Goal: Transaction & Acquisition: Book appointment/travel/reservation

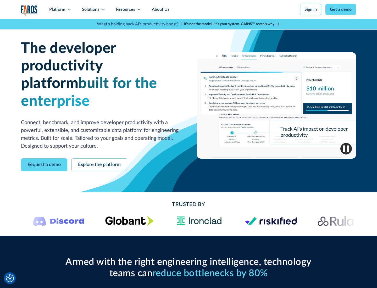
click at [69, 9] on icon at bounding box center [69, 9] width 4 height 4
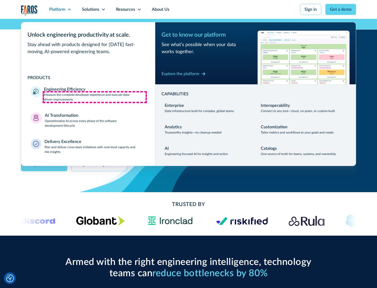
click at [95, 97] on p "Measure the complete developer experience and execute data-driven improvements" at bounding box center [94, 96] width 101 height 9
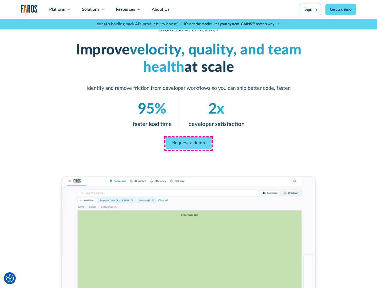
click at [188, 143] on link "Request a demo" at bounding box center [189, 143] width 46 height 13
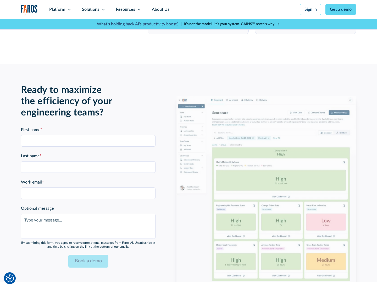
scroll to position [1148, 0]
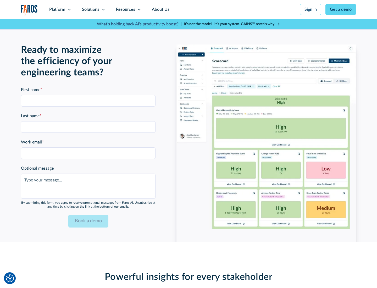
click at [69, 9] on icon at bounding box center [69, 9] width 4 height 4
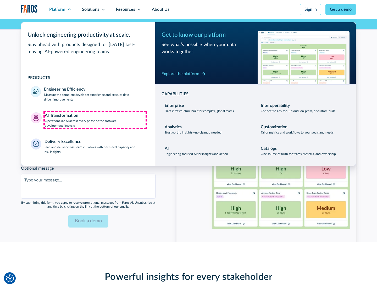
click at [95, 120] on p "Operationalize AI across every phase of the software development lifecycle" at bounding box center [95, 123] width 101 height 9
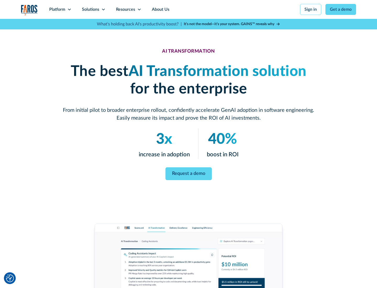
scroll to position [30, 0]
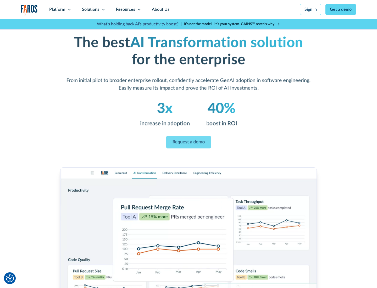
click at [188, 142] on link "Request a demo" at bounding box center [188, 142] width 45 height 13
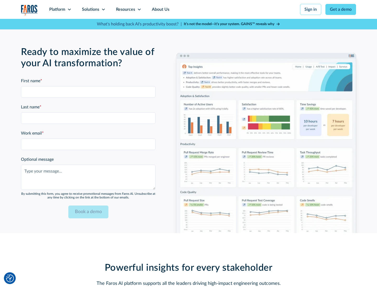
scroll to position [1273, 0]
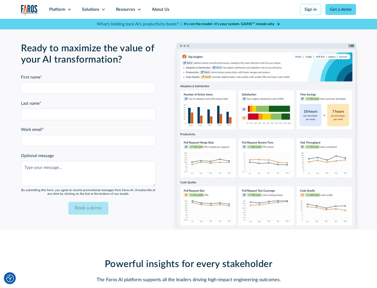
click at [60, 9] on div "Platform" at bounding box center [57, 9] width 16 height 6
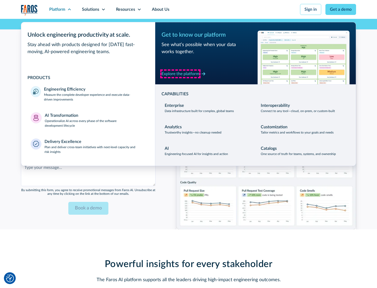
click at [180, 74] on div "Explore the platform" at bounding box center [180, 74] width 38 height 6
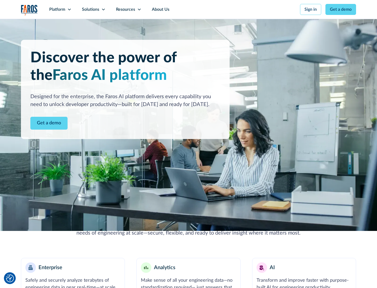
click at [49, 123] on link "Get a demo" at bounding box center [48, 123] width 37 height 13
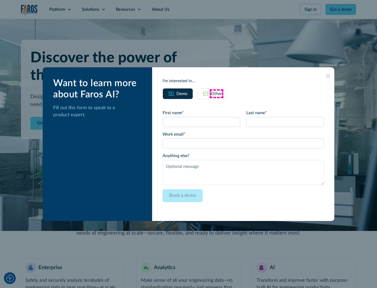
click at [216, 93] on div "Other" at bounding box center [216, 94] width 11 height 6
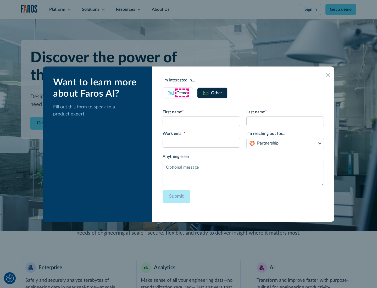
click at [182, 93] on div "Demo" at bounding box center [181, 93] width 11 height 6
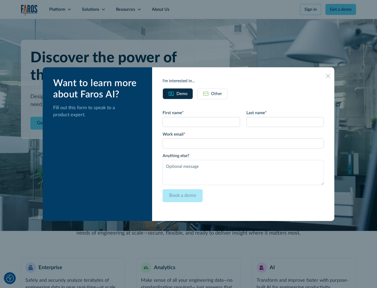
click at [328, 76] on icon at bounding box center [328, 76] width 4 height 4
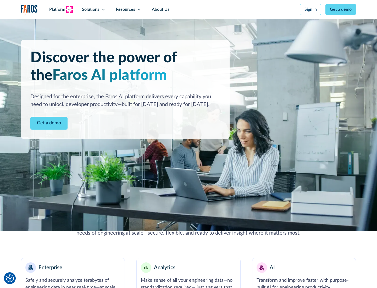
click at [69, 9] on icon at bounding box center [69, 9] width 4 height 4
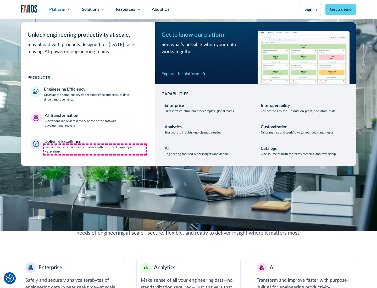
click at [95, 149] on p "Plan and deliver cross-team initiatives with next-level capacity and risk insig…" at bounding box center [94, 149] width 101 height 9
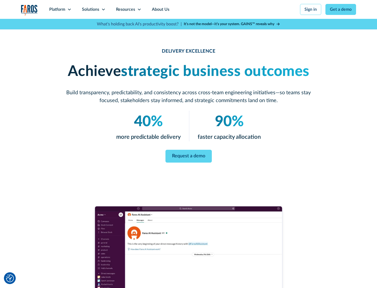
click at [103, 9] on icon at bounding box center [103, 9] width 4 height 4
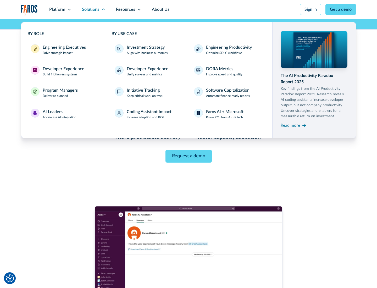
click at [63, 50] on div "Engineering Executives" at bounding box center [64, 47] width 43 height 6
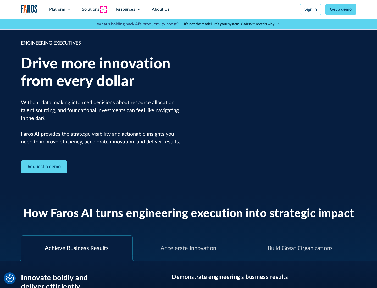
click at [103, 9] on icon at bounding box center [103, 9] width 4 height 4
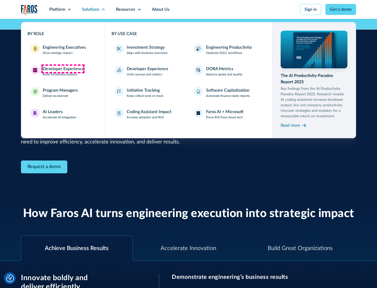
click at [63, 69] on div "Developer Experience" at bounding box center [64, 69] width 42 height 6
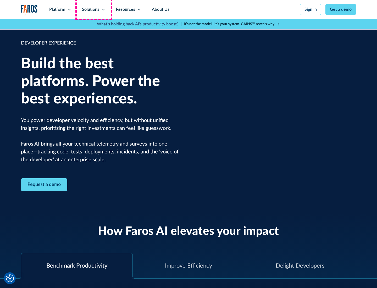
click at [93, 9] on div "Solutions" at bounding box center [90, 9] width 17 height 6
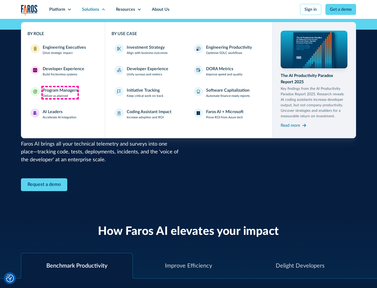
click at [60, 93] on div "Program Managers" at bounding box center [60, 90] width 35 height 6
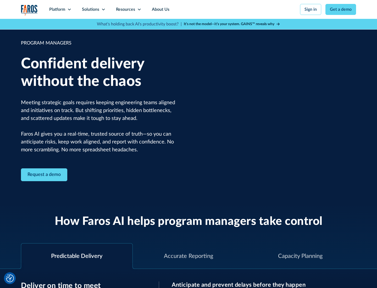
click at [103, 9] on icon at bounding box center [103, 9] width 4 height 4
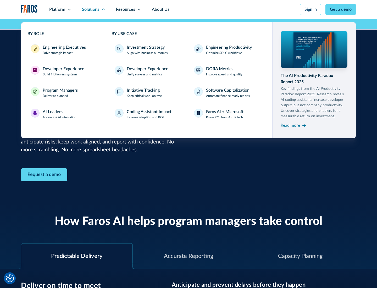
click at [60, 114] on div "AI Leaders" at bounding box center [53, 112] width 20 height 6
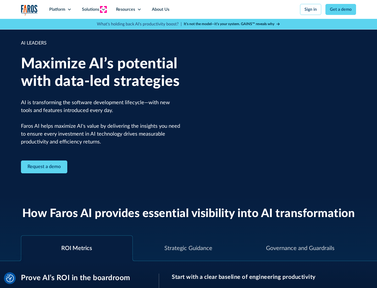
click at [103, 9] on icon at bounding box center [103, 9] width 4 height 4
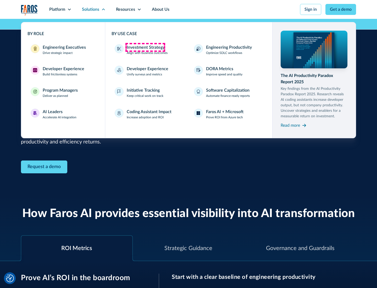
click at [145, 47] on div "Investment Strategy" at bounding box center [146, 47] width 38 height 6
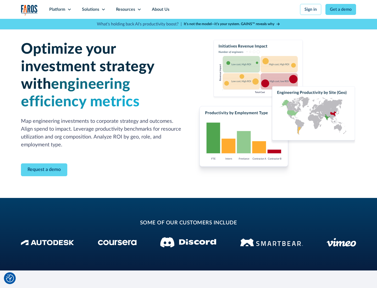
click at [103, 9] on icon at bounding box center [103, 9] width 4 height 4
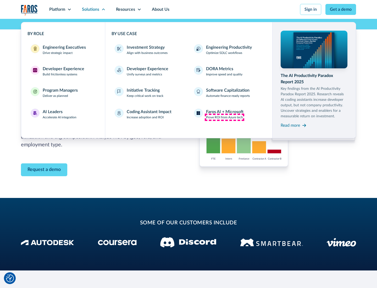
click at [224, 117] on p "Prove ROI from Azure tech" at bounding box center [224, 117] width 37 height 5
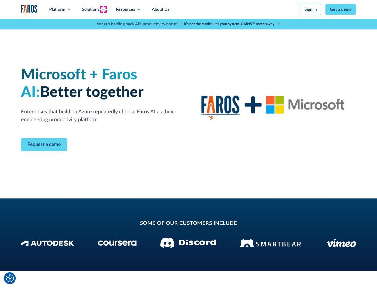
click at [103, 9] on icon at bounding box center [103, 9] width 4 height 4
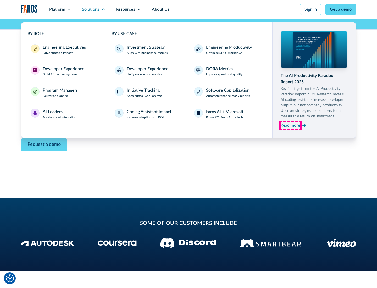
click at [290, 125] on div "Read more" at bounding box center [289, 125] width 19 height 6
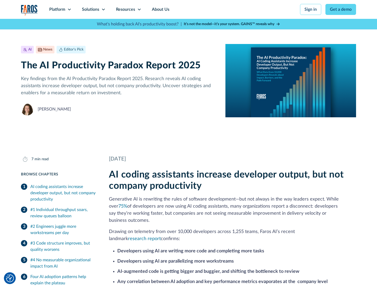
click at [139, 9] on icon at bounding box center [139, 9] width 4 height 4
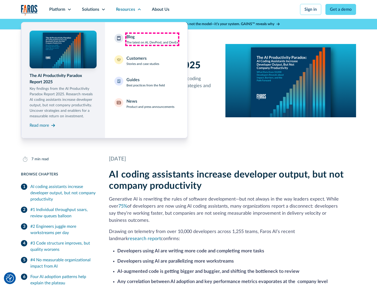
click at [152, 39] on div "Blog The latest on AI, DevProd, and DevEx" at bounding box center [152, 39] width 52 height 11
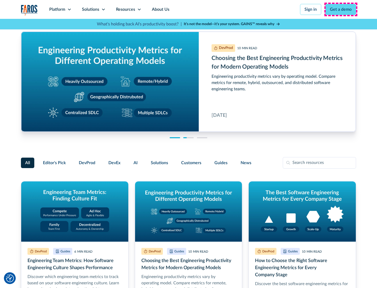
click at [341, 9] on link "Get a demo" at bounding box center [340, 9] width 31 height 11
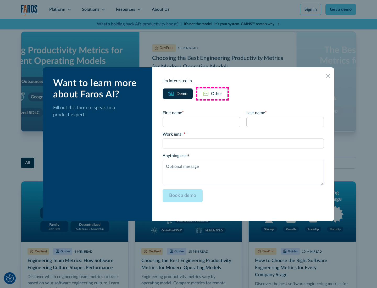
click at [212, 93] on div "Other" at bounding box center [216, 94] width 11 height 6
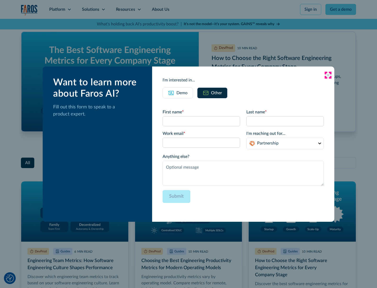
click at [328, 75] on icon at bounding box center [328, 75] width 4 height 4
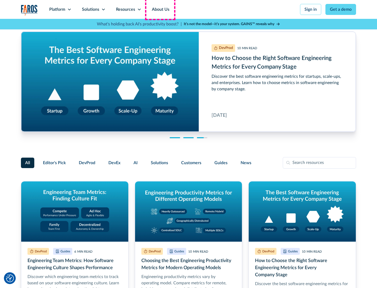
click at [160, 9] on link "About Us" at bounding box center [160, 9] width 28 height 19
